Goal: Check status: Check status

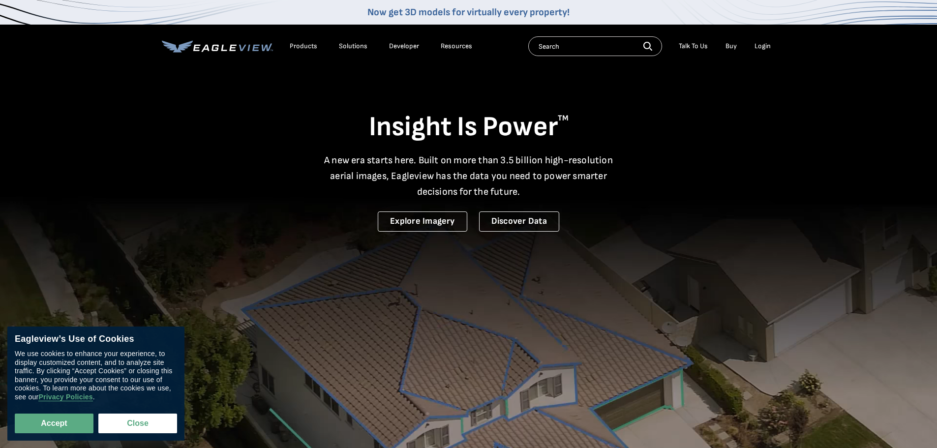
click at [764, 48] on div "Login" at bounding box center [763, 46] width 16 height 9
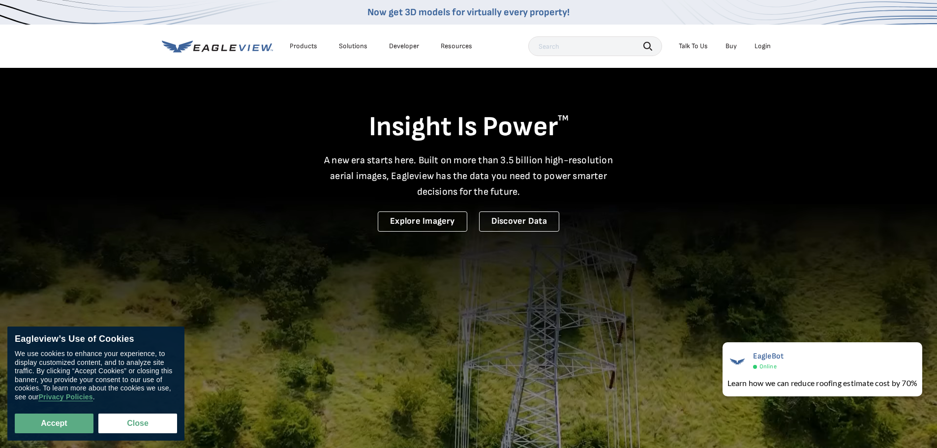
click at [760, 41] on li "Login" at bounding box center [763, 46] width 26 height 15
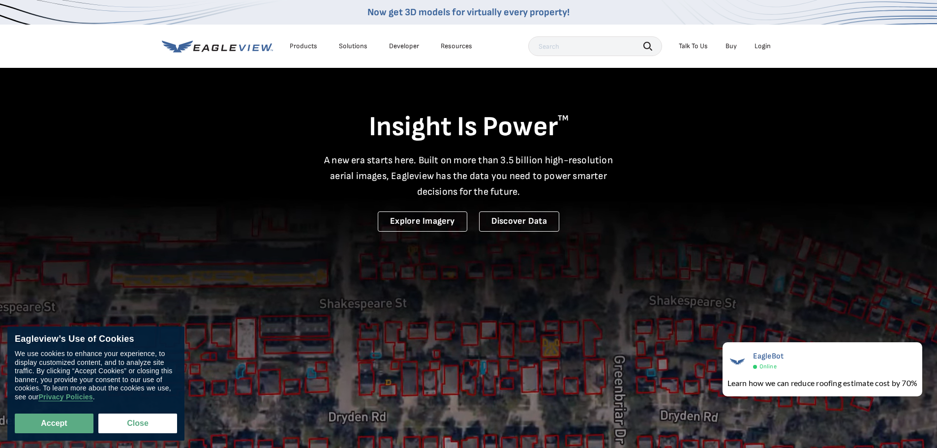
click at [765, 51] on li "Login" at bounding box center [763, 46] width 26 height 15
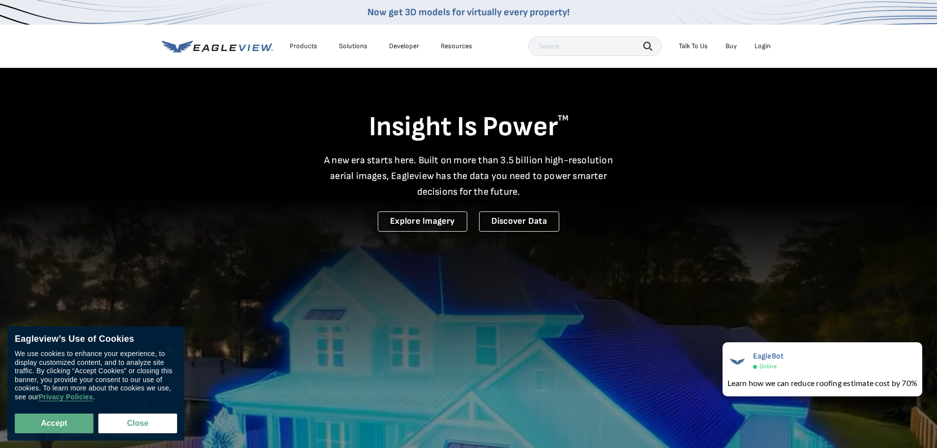
click at [764, 50] on div "Login" at bounding box center [763, 46] width 16 height 9
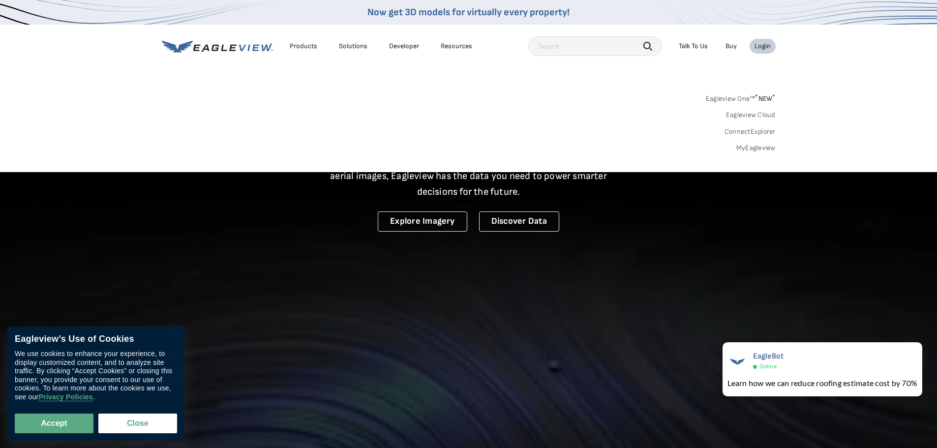
click at [741, 150] on link "MyEagleview" at bounding box center [756, 148] width 39 height 9
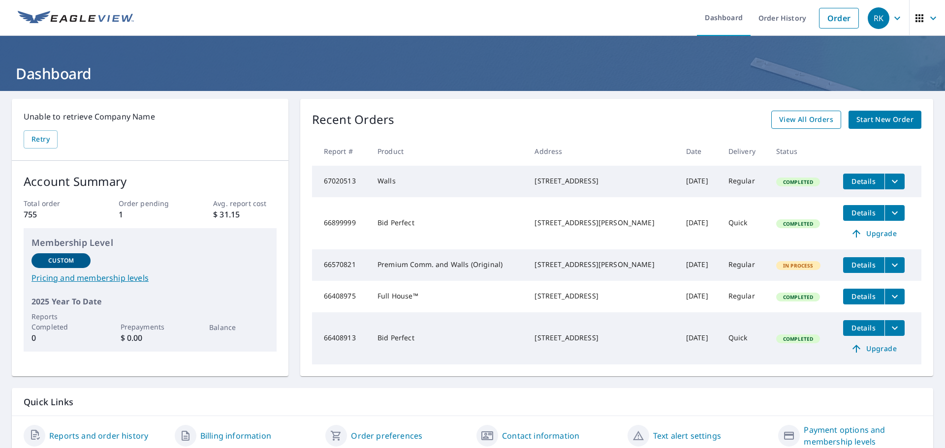
click at [803, 121] on span "View All Orders" at bounding box center [806, 120] width 54 height 12
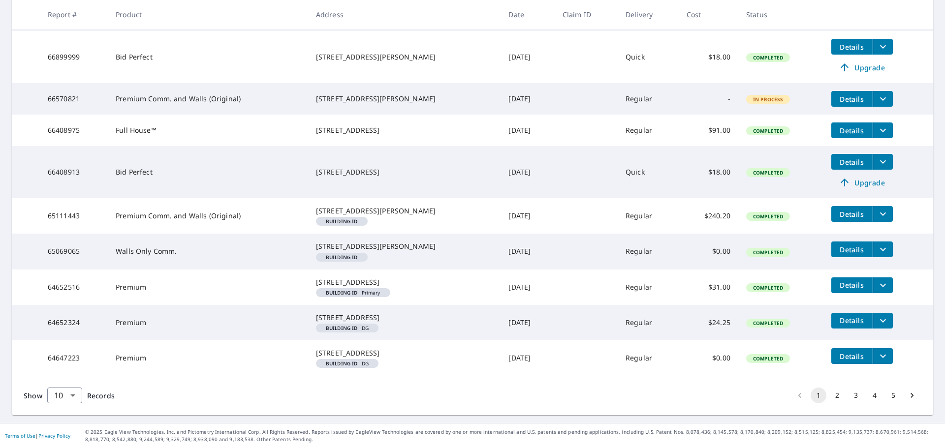
scroll to position [280, 0]
click at [832, 396] on button "2" at bounding box center [837, 396] width 16 height 16
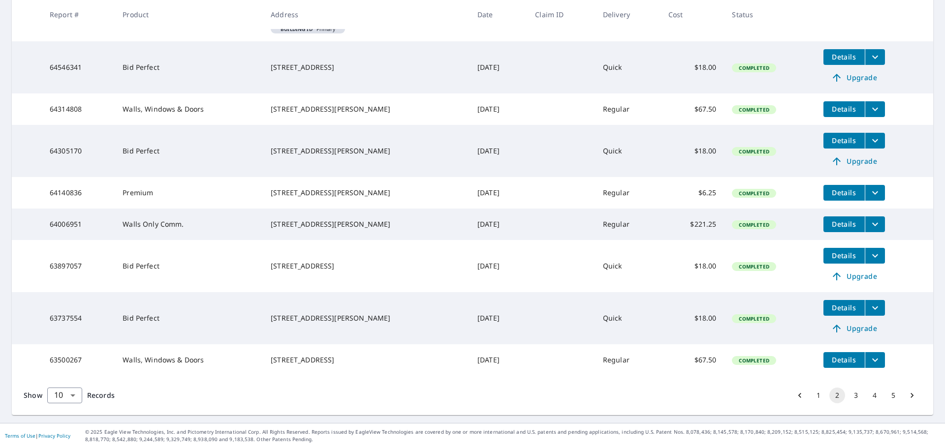
scroll to position [283, 0]
click at [848, 397] on button "3" at bounding box center [856, 396] width 16 height 16
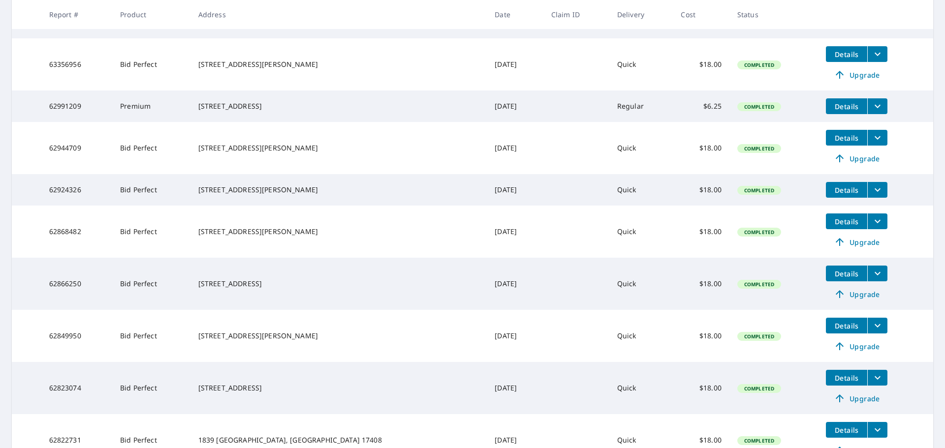
scroll to position [330, 0]
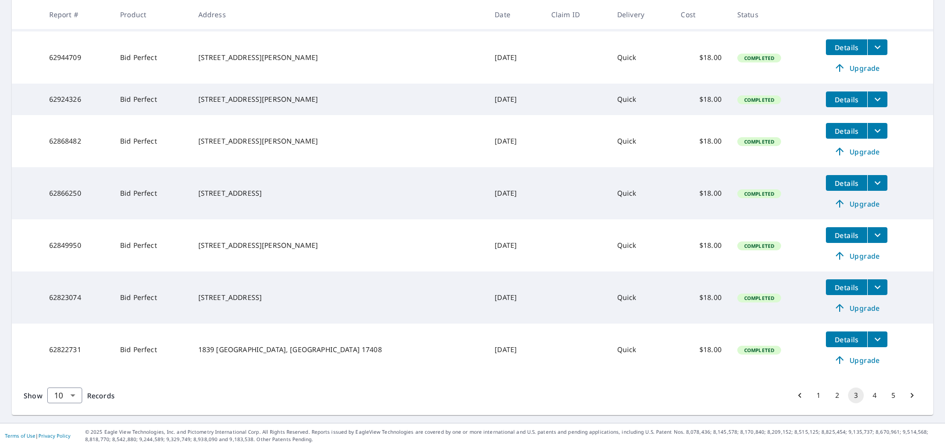
click at [870, 399] on button "4" at bounding box center [875, 396] width 16 height 16
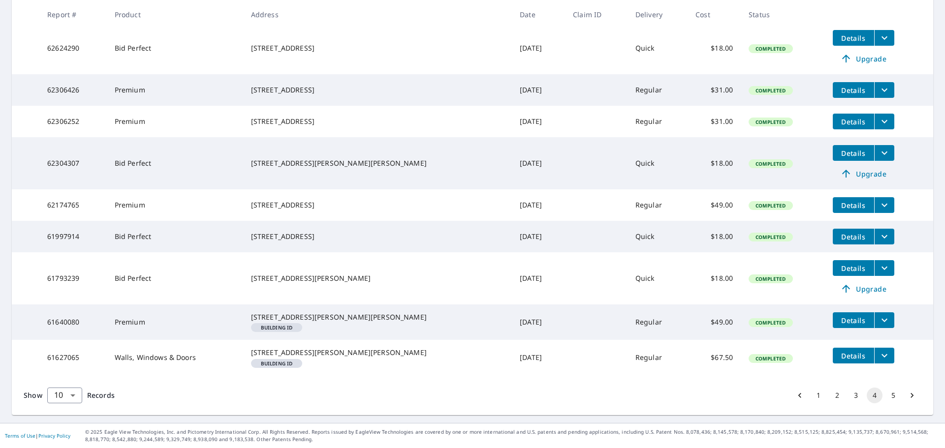
scroll to position [267, 0]
click at [886, 398] on button "5" at bounding box center [893, 396] width 16 height 16
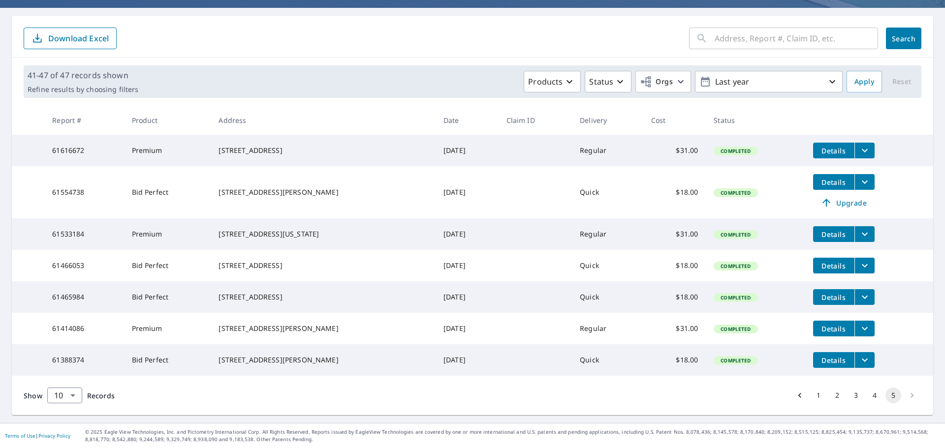
scroll to position [107, 0]
click at [903, 396] on li "pagination navigation" at bounding box center [912, 396] width 19 height 16
click at [906, 395] on li "pagination navigation" at bounding box center [912, 396] width 19 height 16
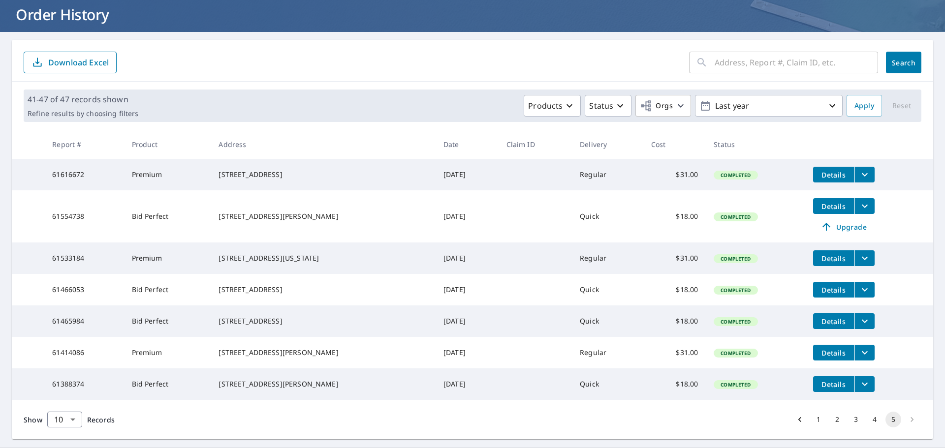
scroll to position [0, 0]
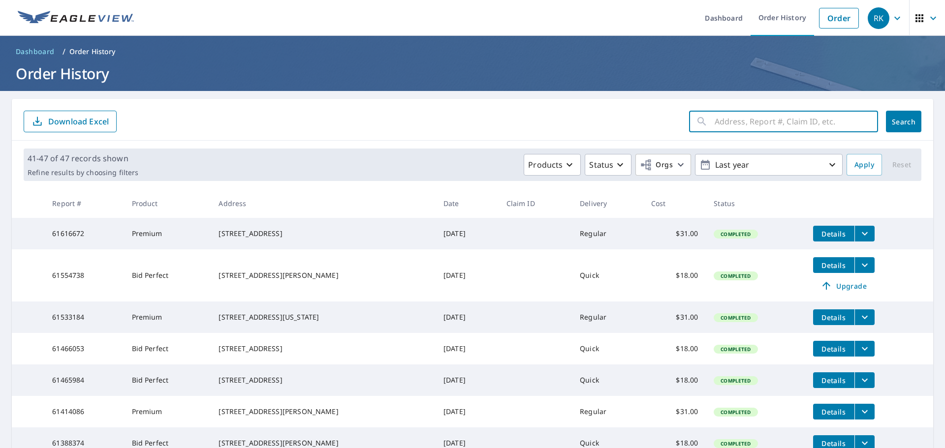
click at [740, 122] on input "text" at bounding box center [796, 122] width 163 height 28
type input "m"
click at [742, 122] on input "2245 marburough" at bounding box center [787, 122] width 145 height 28
click at [752, 121] on input "2245 marlburough" at bounding box center [787, 122] width 145 height 28
click at [755, 121] on input "2245 marlburough" at bounding box center [787, 122] width 145 height 28
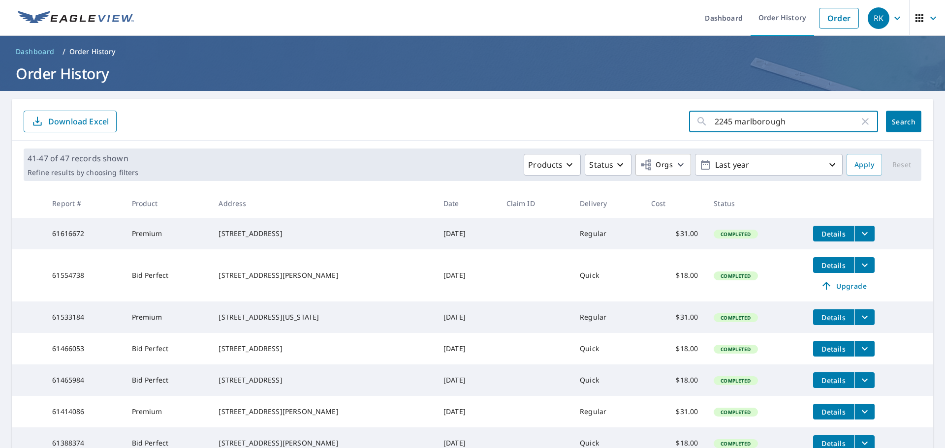
type input "2245 marlborough"
click at [899, 125] on span "Search" at bounding box center [904, 121] width 20 height 9
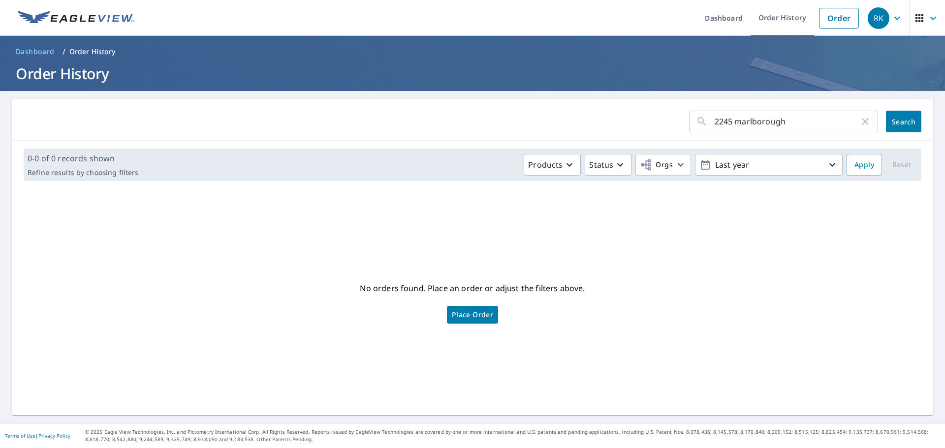
click at [783, 124] on input "2245 marlborough" at bounding box center [787, 122] width 145 height 28
click at [781, 123] on input "2245 marlborough" at bounding box center [787, 122] width 145 height 28
click at [896, 122] on span "Search" at bounding box center [904, 121] width 20 height 9
click at [859, 119] on icon "button" at bounding box center [865, 122] width 12 height 12
